Goal: Information Seeking & Learning: Learn about a topic

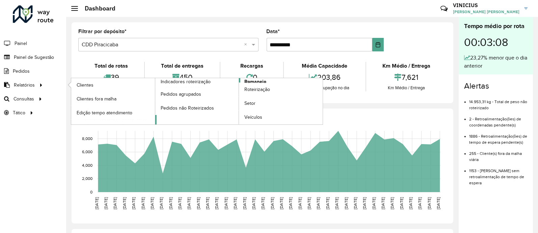
click at [258, 80] on span "Romaneio" at bounding box center [256, 81] width 22 height 7
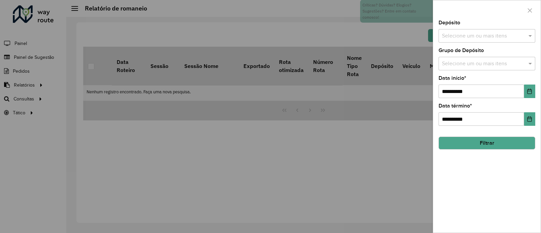
click at [470, 39] on input "text" at bounding box center [483, 36] width 86 height 8
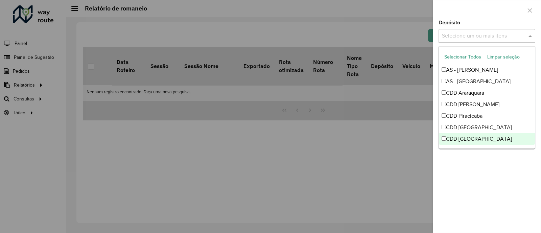
click at [468, 136] on div "CDD [GEOGRAPHIC_DATA]" at bounding box center [486, 138] width 96 height 11
click at [491, 170] on div "**********" at bounding box center [486, 126] width 107 height 212
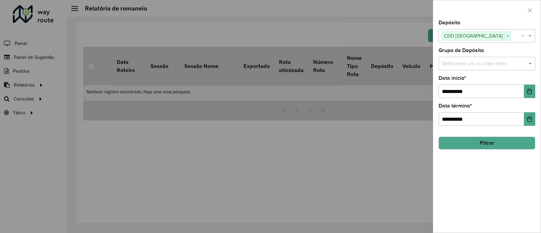
click at [497, 146] on button "Filtrar" at bounding box center [486, 142] width 97 height 13
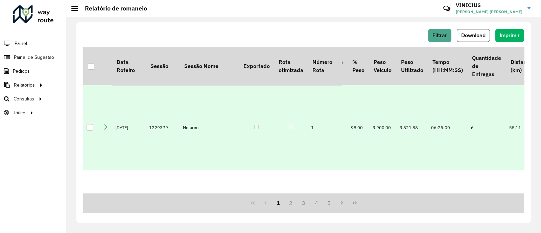
scroll to position [0, 600]
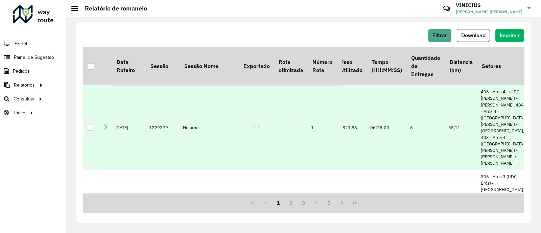
click at [101, 130] on td at bounding box center [105, 127] width 12 height 84
click at [105, 129] on icon at bounding box center [105, 126] width 5 height 5
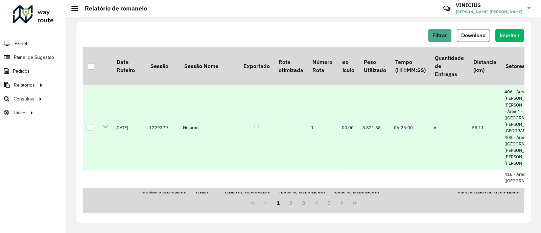
scroll to position [223, 577]
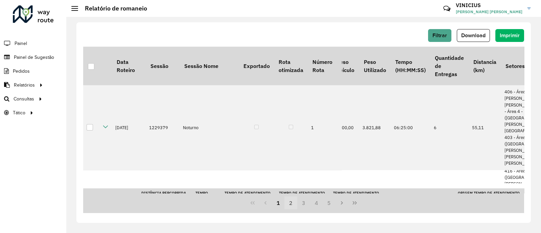
click at [291, 203] on button "2" at bounding box center [290, 202] width 13 height 13
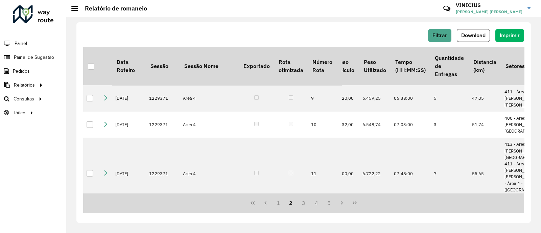
scroll to position [0, 577]
click at [270, 201] on button "Previous Page" at bounding box center [265, 202] width 13 height 13
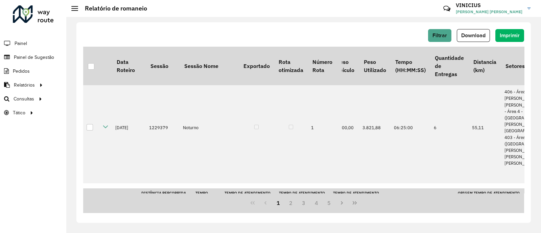
click at [274, 201] on button "1" at bounding box center [278, 202] width 13 height 13
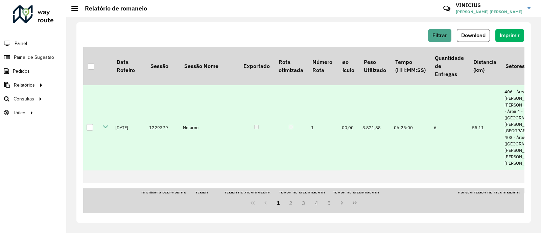
scroll to position [40, 577]
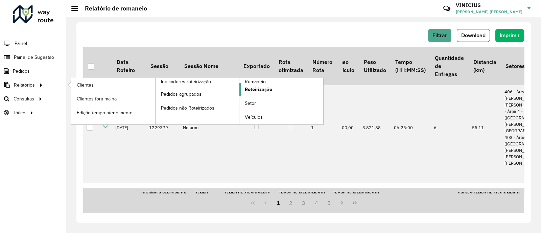
click at [261, 89] on span "Roteirização" at bounding box center [258, 89] width 27 height 7
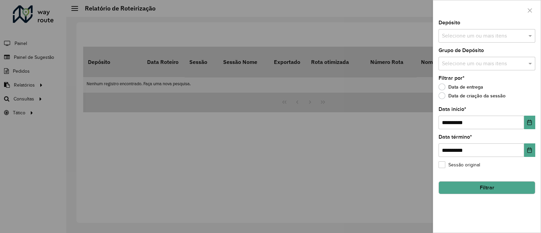
click at [448, 41] on div "Selecione um ou mais itens" at bounding box center [486, 36] width 97 height 14
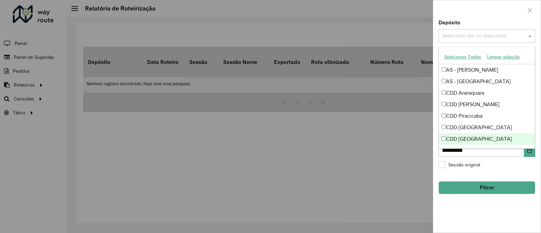
click at [453, 133] on div "CDD [GEOGRAPHIC_DATA]" at bounding box center [486, 138] width 96 height 11
click at [470, 198] on div "**********" at bounding box center [486, 126] width 107 height 212
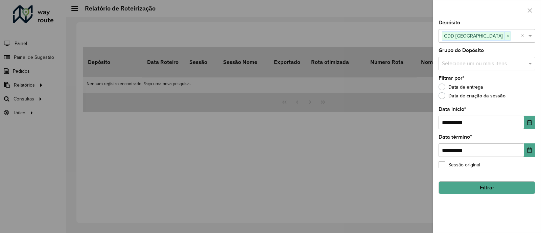
click at [474, 190] on button "Filtrar" at bounding box center [486, 187] width 97 height 13
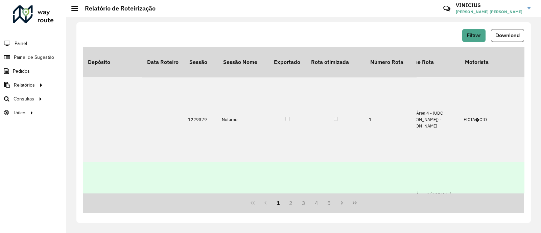
scroll to position [0, 226]
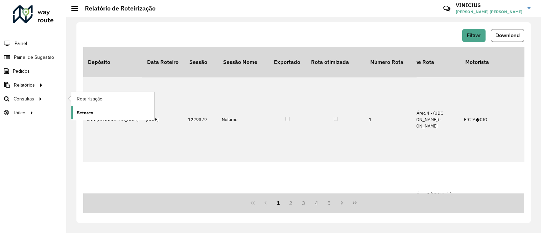
click at [92, 110] on span "Setores" at bounding box center [85, 112] width 17 height 7
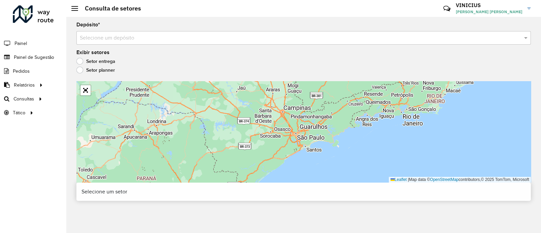
click at [159, 45] on div "Depósito * Selecione um depósito Exibir setores Setor entrega Setor planner Lea…" at bounding box center [303, 125] width 474 height 216
click at [156, 42] on input "text" at bounding box center [297, 38] width 434 height 8
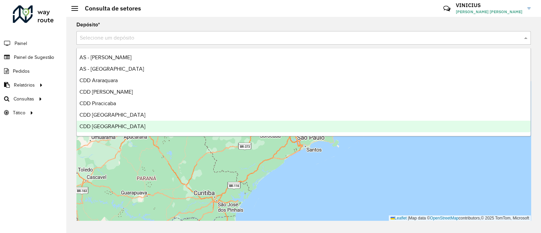
click at [129, 125] on div "CDD [GEOGRAPHIC_DATA]" at bounding box center [303, 126] width 453 height 11
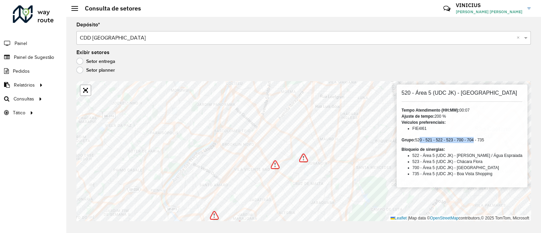
drag, startPoint x: 428, startPoint y: 138, endPoint x: 481, endPoint y: 139, distance: 53.7
click at [481, 139] on div "Grupo: 520 - 521 - 522 - 523 - 700 - 704 - 735" at bounding box center [461, 140] width 121 height 6
